Goal: Information Seeking & Learning: Learn about a topic

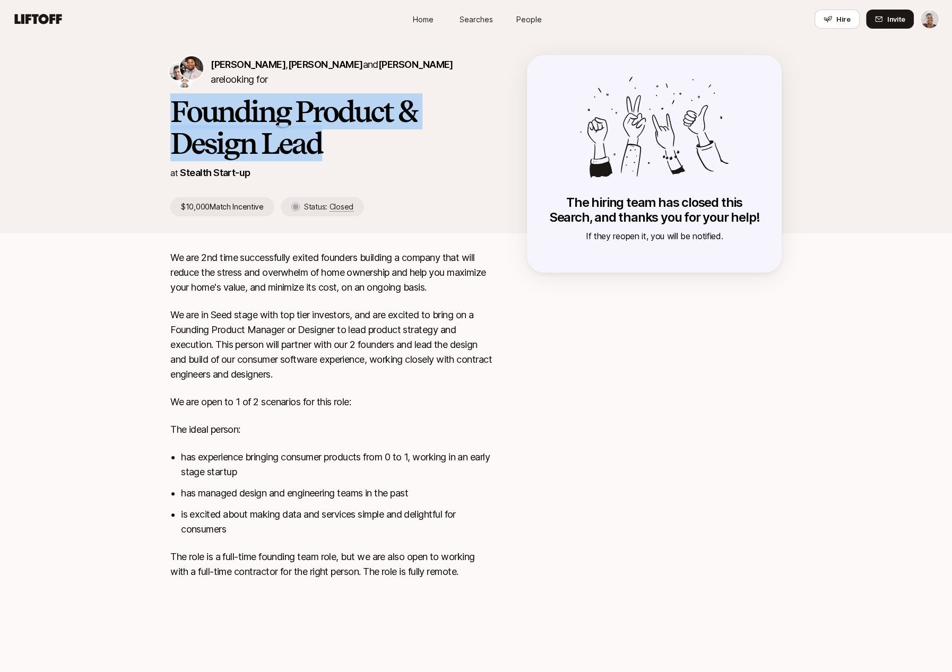
drag, startPoint x: 326, startPoint y: 144, endPoint x: 126, endPoint y: 114, distance: 202.3
click at [126, 114] on div "[PERSON_NAME] , [PERSON_NAME] and [PERSON_NAME] are looking for Founding Produc…" at bounding box center [476, 135] width 952 height 195
copy h1 "Founding Product & Design Lead"
